Goal: Transaction & Acquisition: Purchase product/service

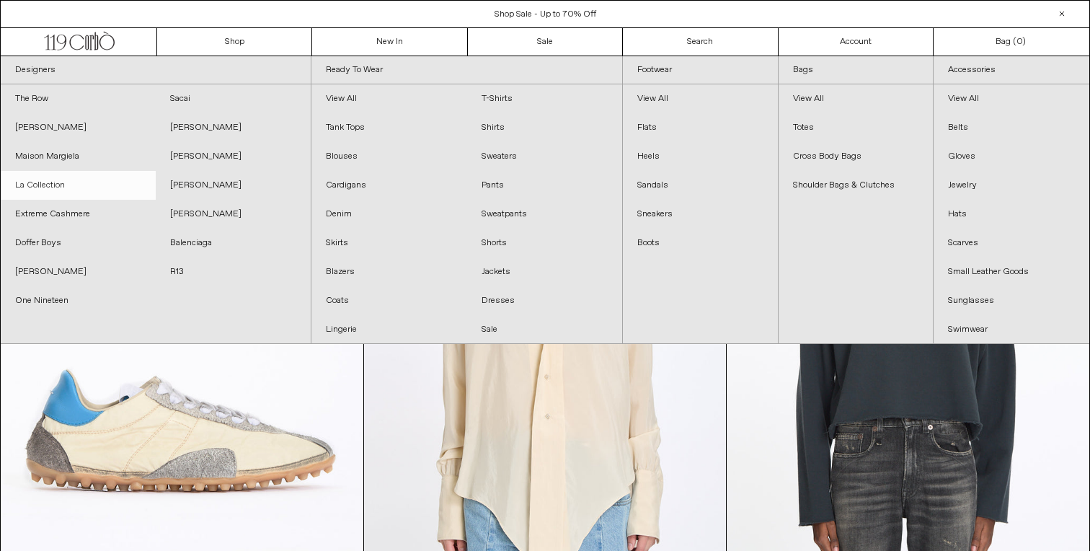
click at [74, 188] on link "La Collection" at bounding box center [78, 185] width 155 height 29
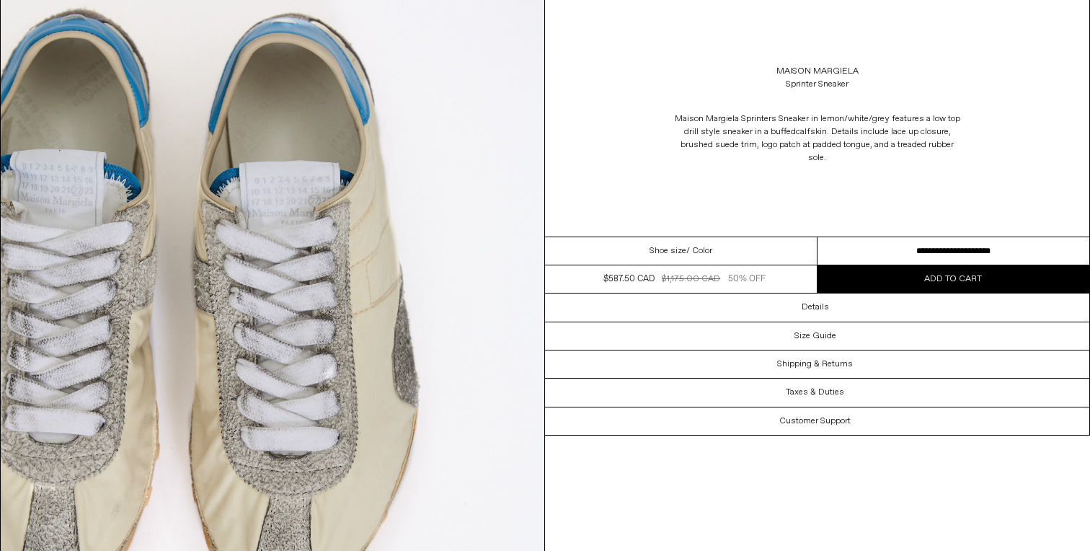
scroll to position [2142, 0]
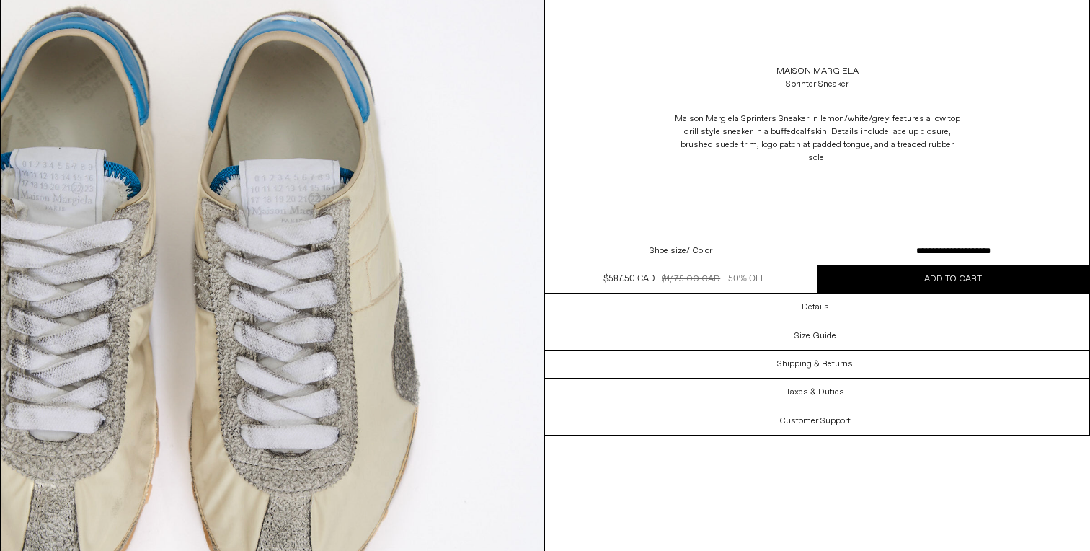
click at [923, 255] on select "**********" at bounding box center [954, 251] width 273 height 28
click at [964, 260] on select "**********" at bounding box center [954, 251] width 273 height 28
click at [939, 273] on span "Add to cart" at bounding box center [953, 279] width 58 height 12
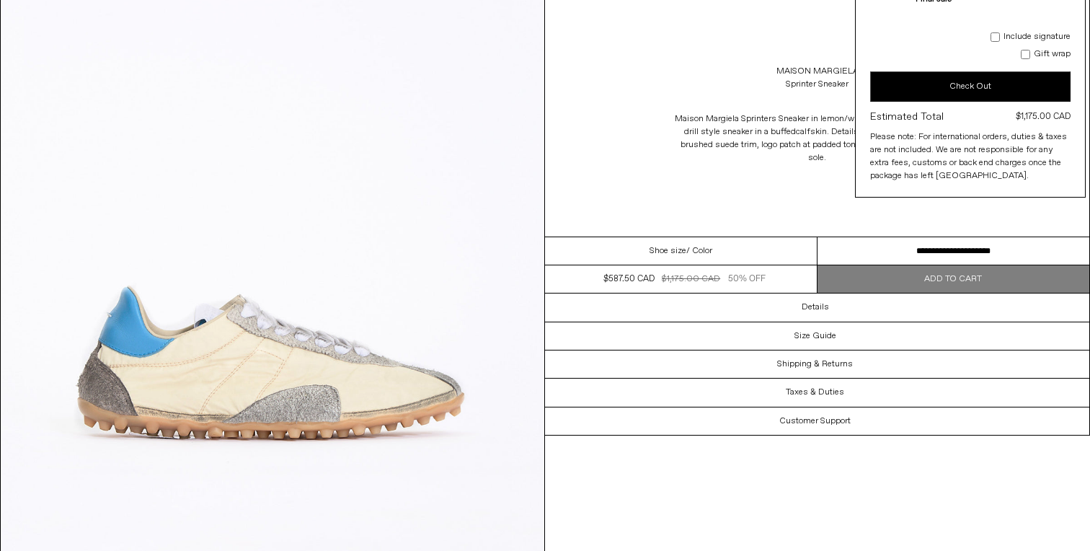
scroll to position [0, 0]
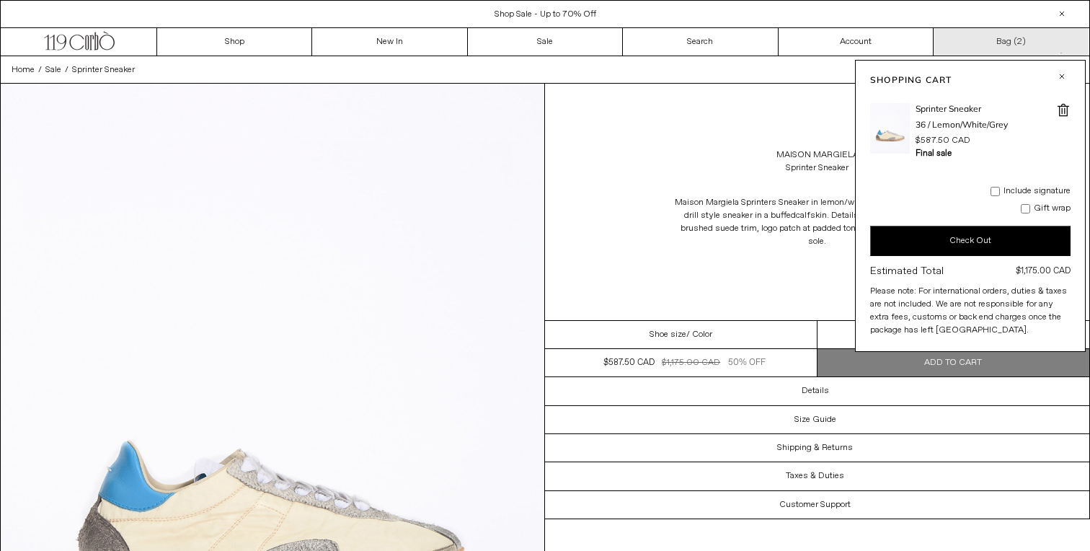
click at [1026, 44] on link "Bag ( 2 )" at bounding box center [1011, 41] width 155 height 27
click at [1009, 40] on link "Bag ( 2 )" at bounding box center [1011, 41] width 155 height 27
click at [904, 123] on img at bounding box center [890, 128] width 40 height 50
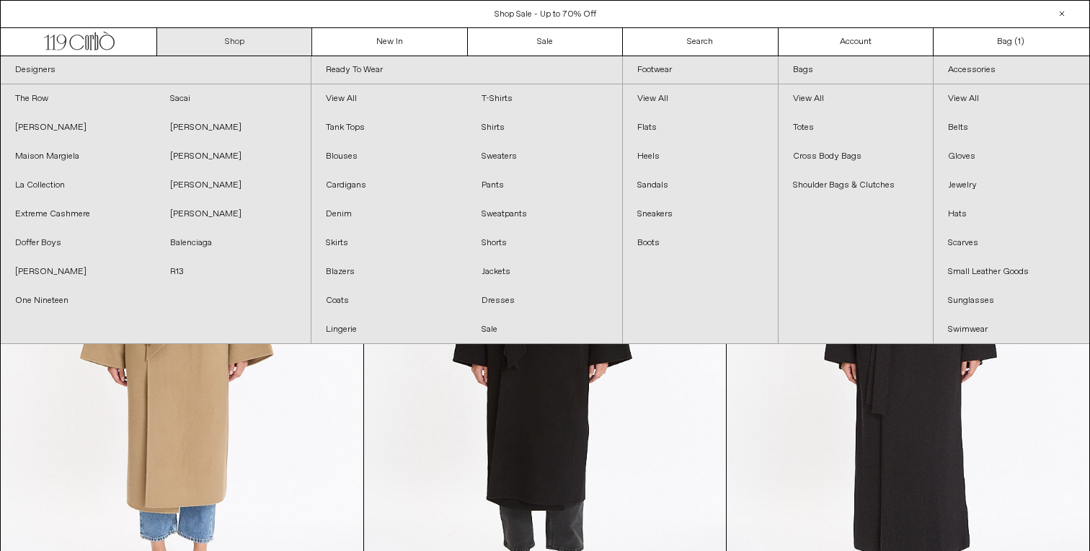
click at [248, 50] on link "Shop" at bounding box center [234, 41] width 155 height 27
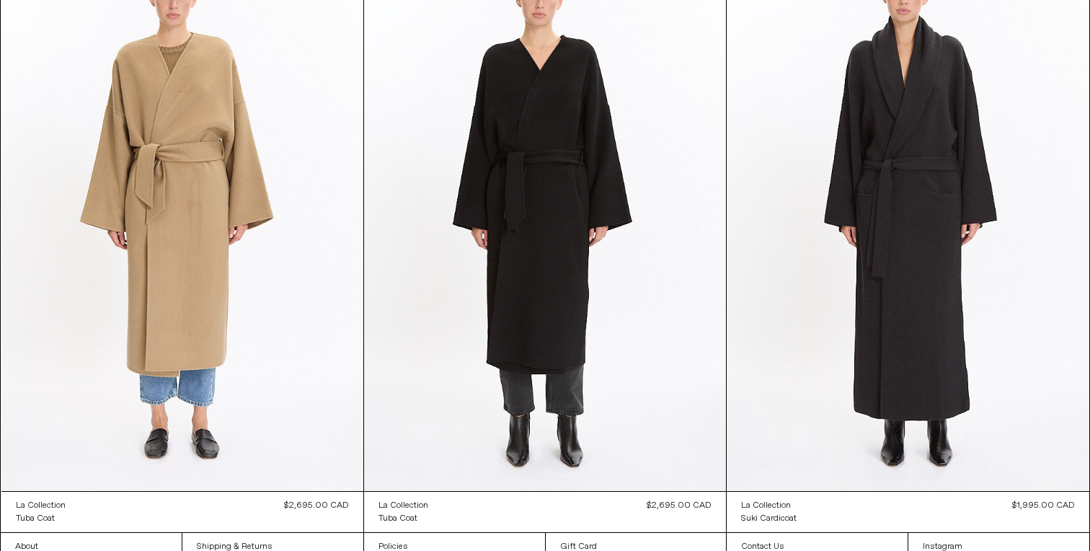
scroll to position [2885, 0]
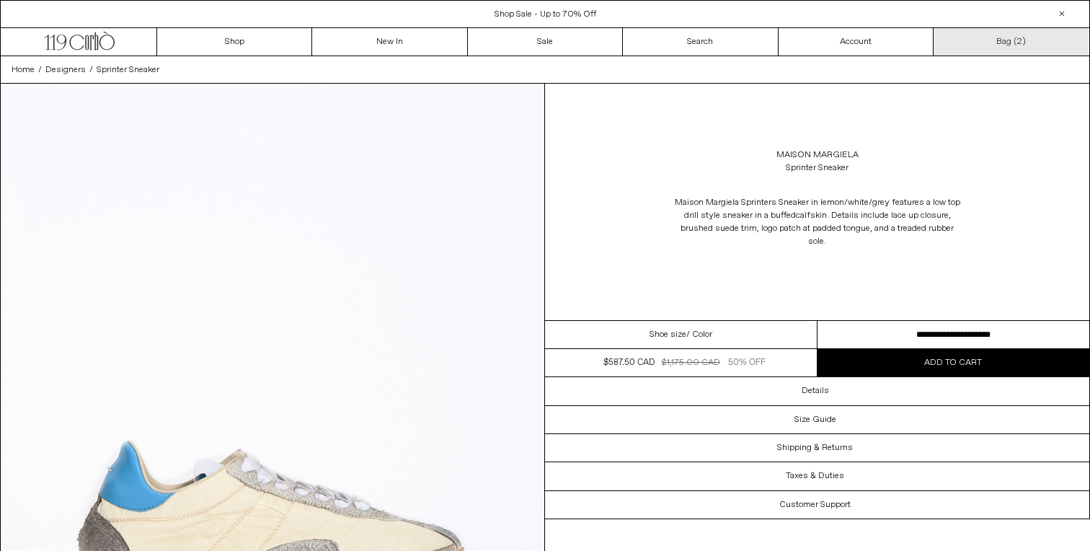
click at [1017, 40] on span "2" at bounding box center [1019, 42] width 5 height 12
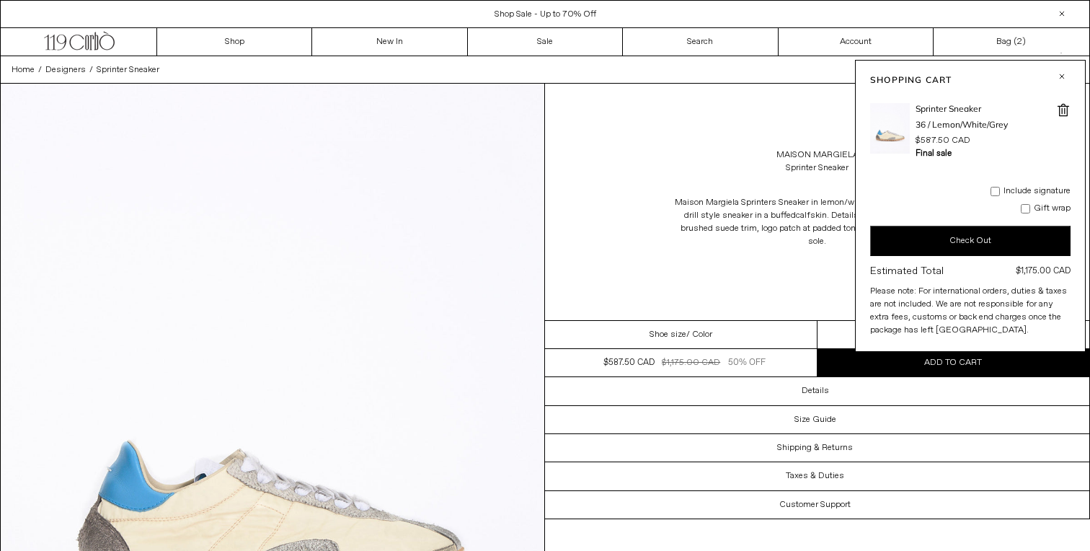
click at [1059, 110] on span at bounding box center [1063, 110] width 14 height 14
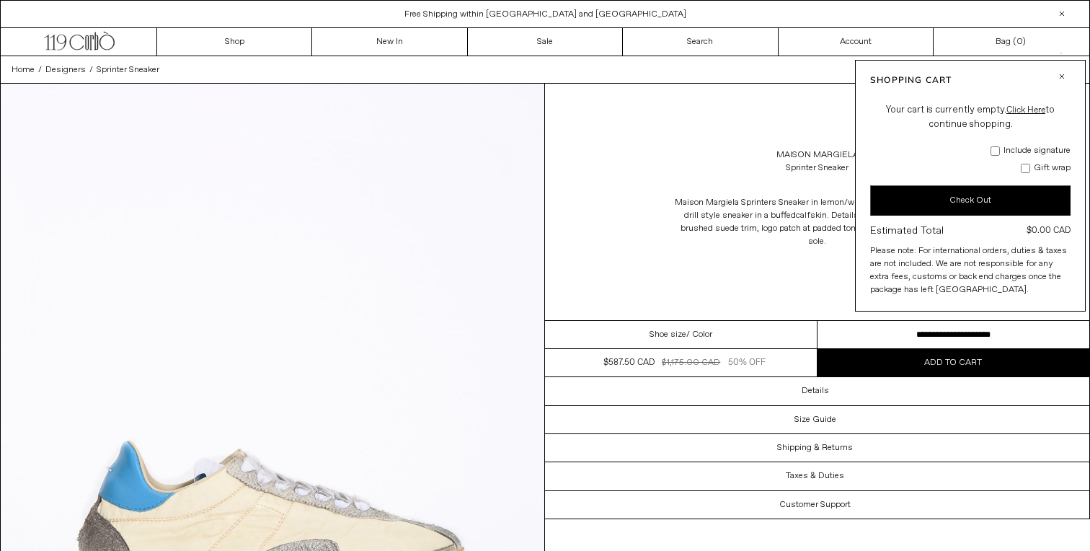
click at [699, 248] on p "Maison Margiela Sprinters Sneaker in lemon/white/grey features a low top drill …" at bounding box center [817, 222] width 288 height 66
click at [898, 361] on button "Add to cart" at bounding box center [954, 362] width 273 height 27
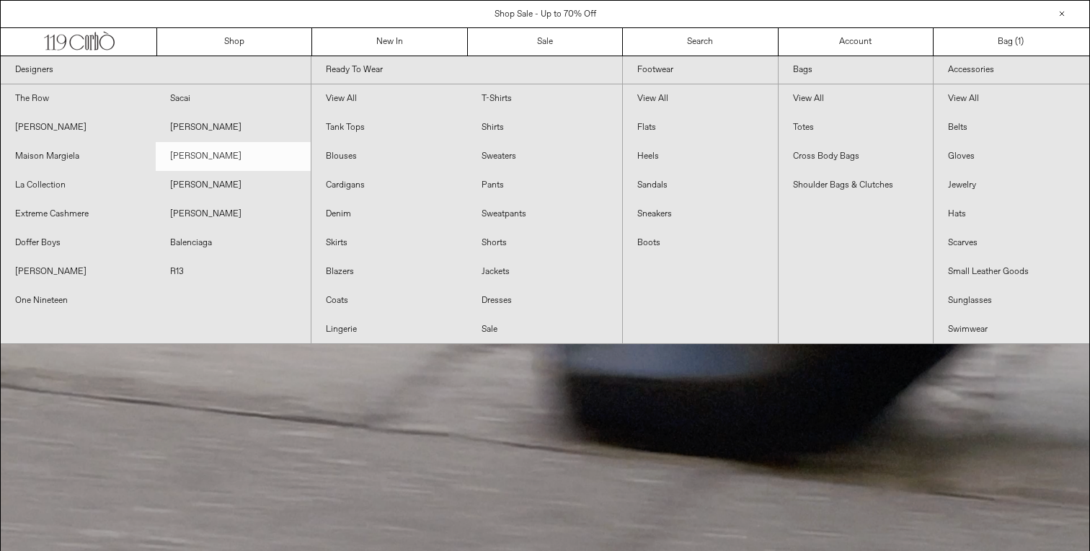
click at [209, 156] on link "[PERSON_NAME]" at bounding box center [233, 156] width 155 height 29
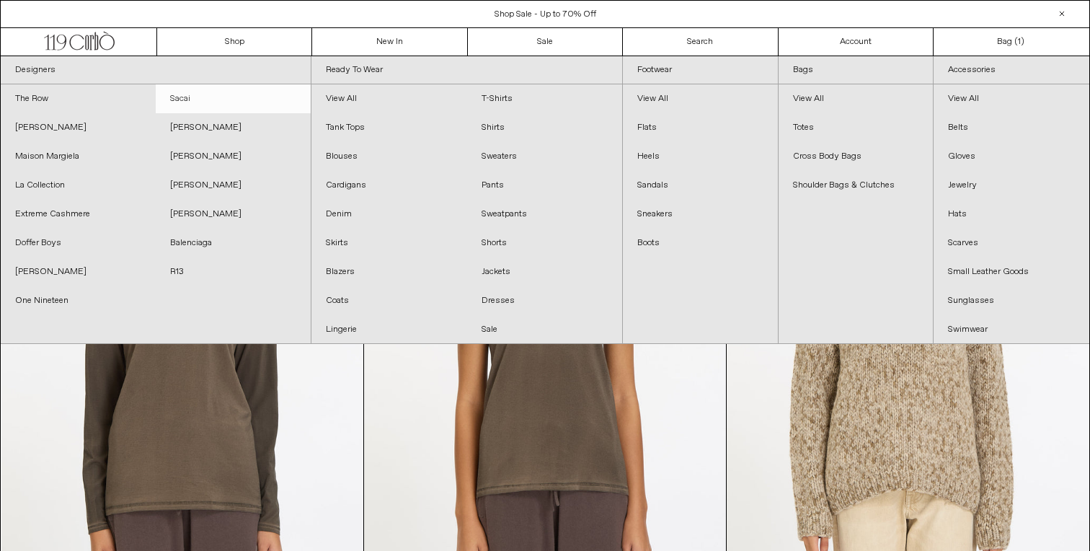
click at [211, 93] on link "Sacai" at bounding box center [233, 98] width 155 height 29
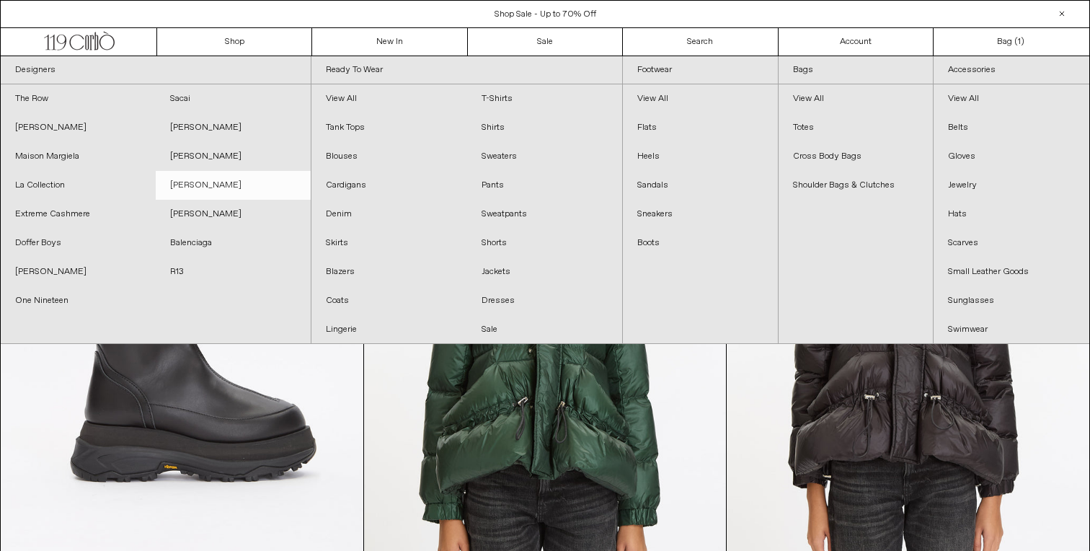
click at [202, 189] on link "[PERSON_NAME]" at bounding box center [233, 185] width 155 height 29
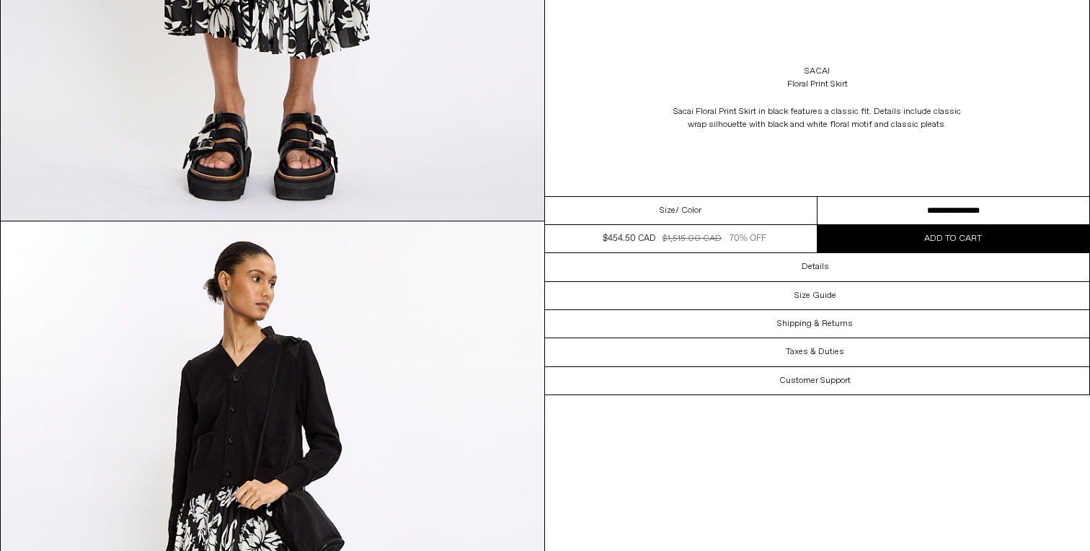
scroll to position [545, 0]
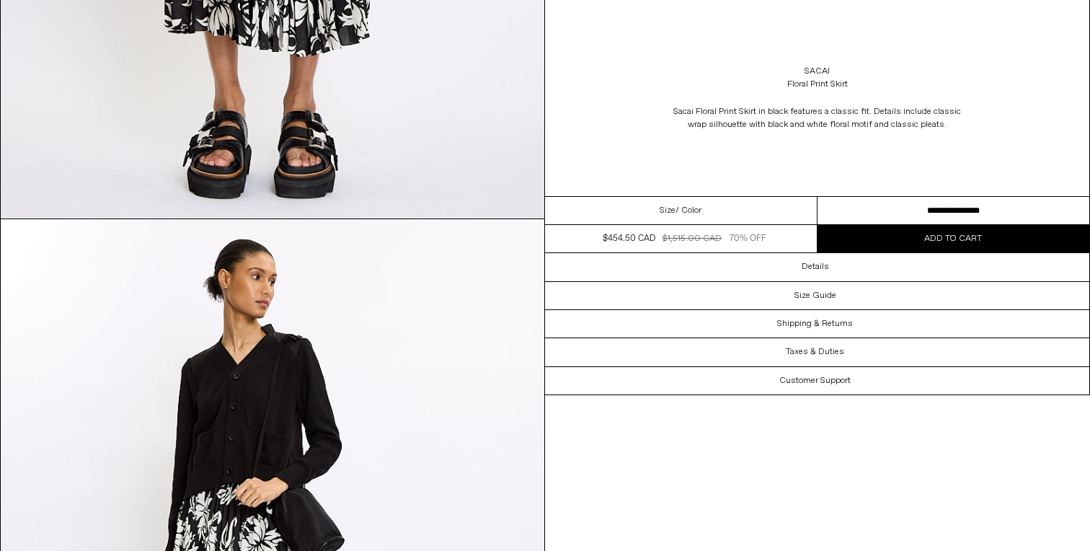
click at [886, 213] on select "**********" at bounding box center [954, 211] width 273 height 28
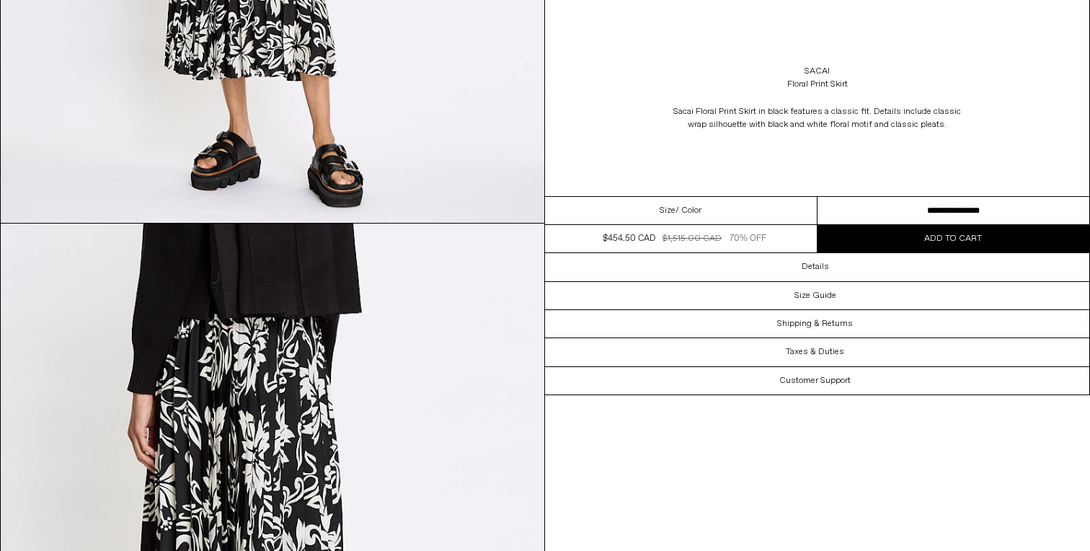
scroll to position [1222, 0]
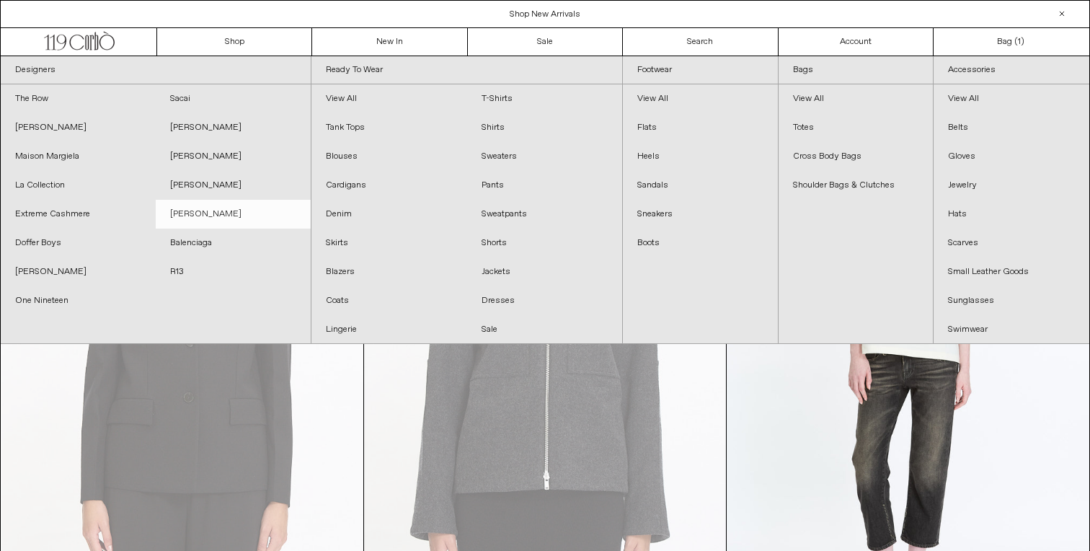
click at [219, 216] on link "[PERSON_NAME]" at bounding box center [233, 214] width 155 height 29
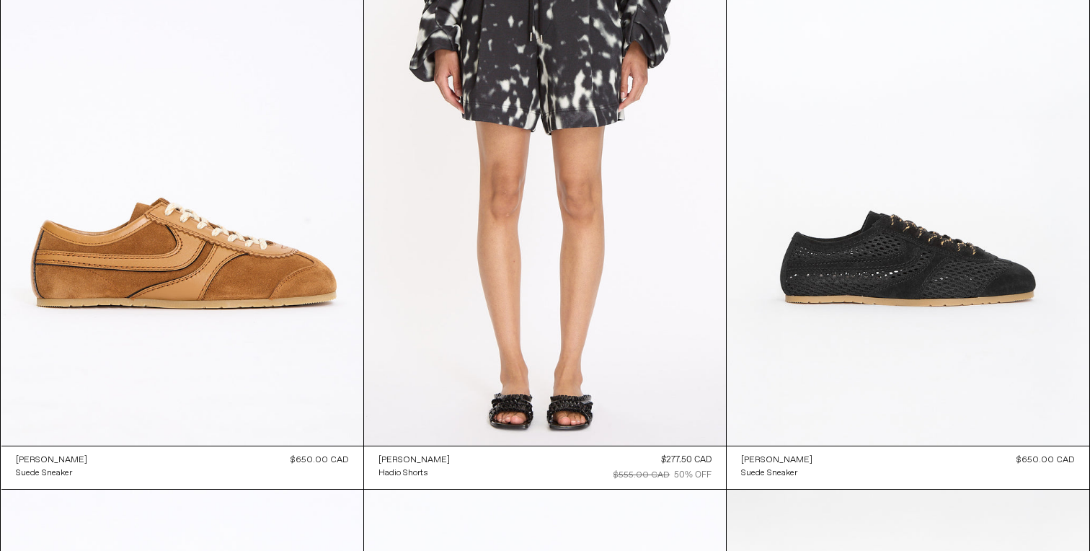
scroll to position [5423, 0]
